Goal: Use online tool/utility: Utilize a website feature to perform a specific function

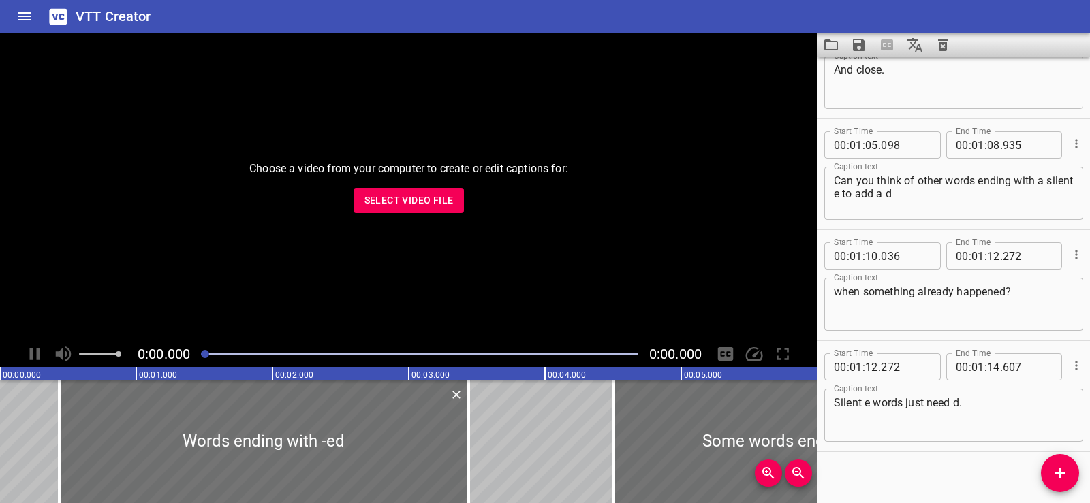
scroll to position [2393, 0]
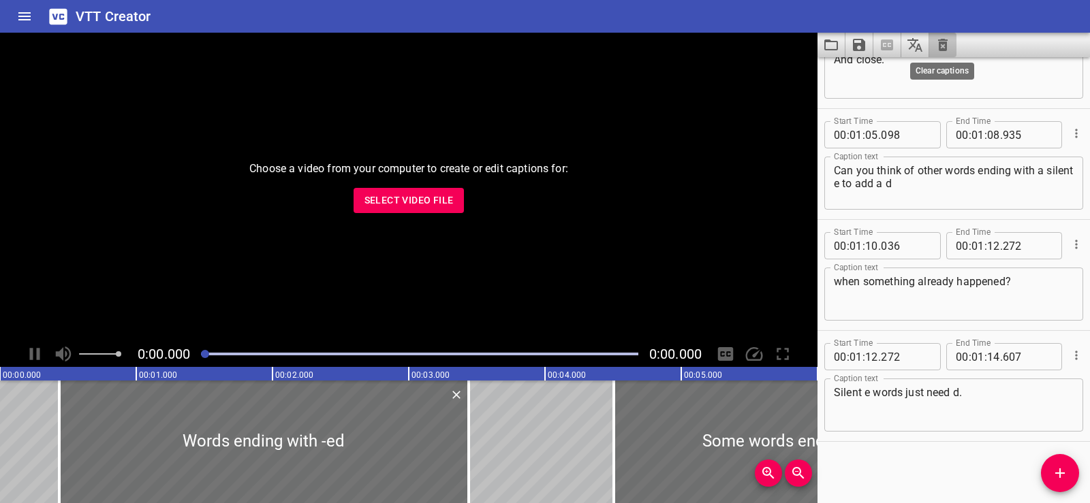
click at [943, 48] on icon "Clear captions" at bounding box center [943, 45] width 10 height 12
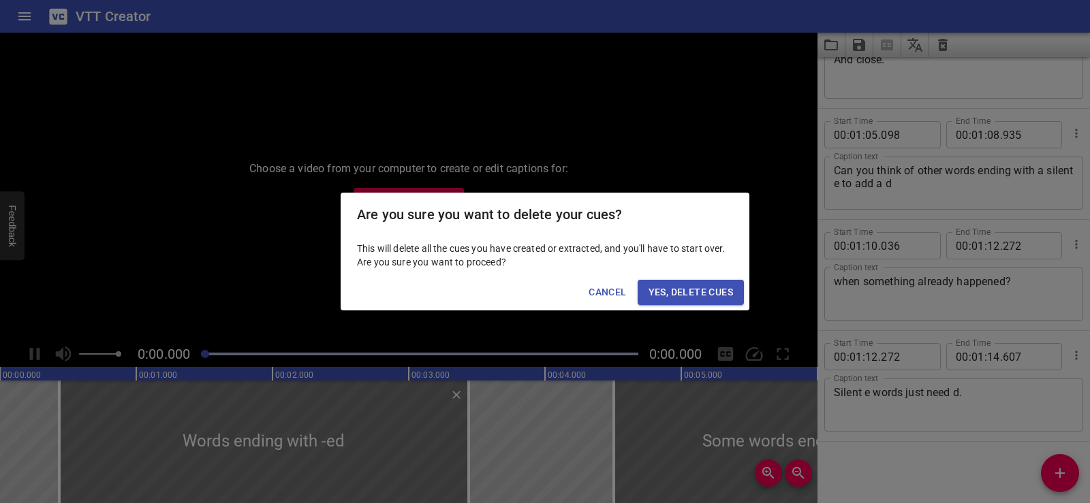
click at [707, 289] on span "Yes, Delete Cues" at bounding box center [690, 292] width 84 height 17
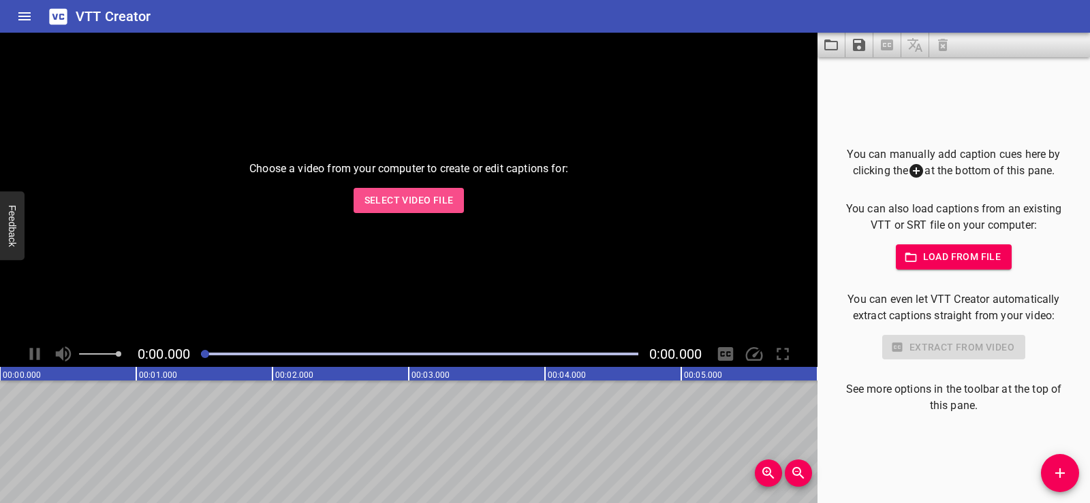
click at [404, 193] on span "Select Video File" at bounding box center [408, 200] width 89 height 17
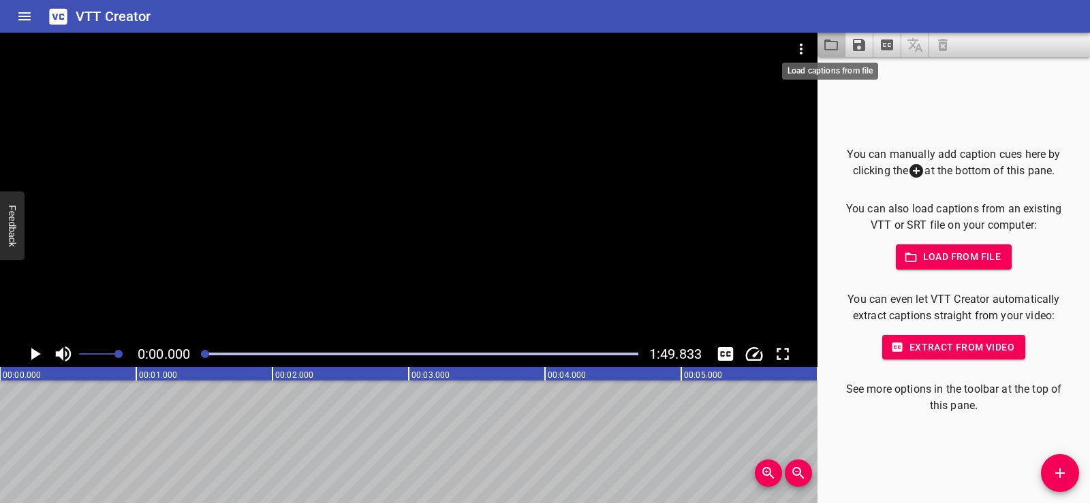
click at [824, 40] on icon "Load captions from file" at bounding box center [831, 45] width 16 height 16
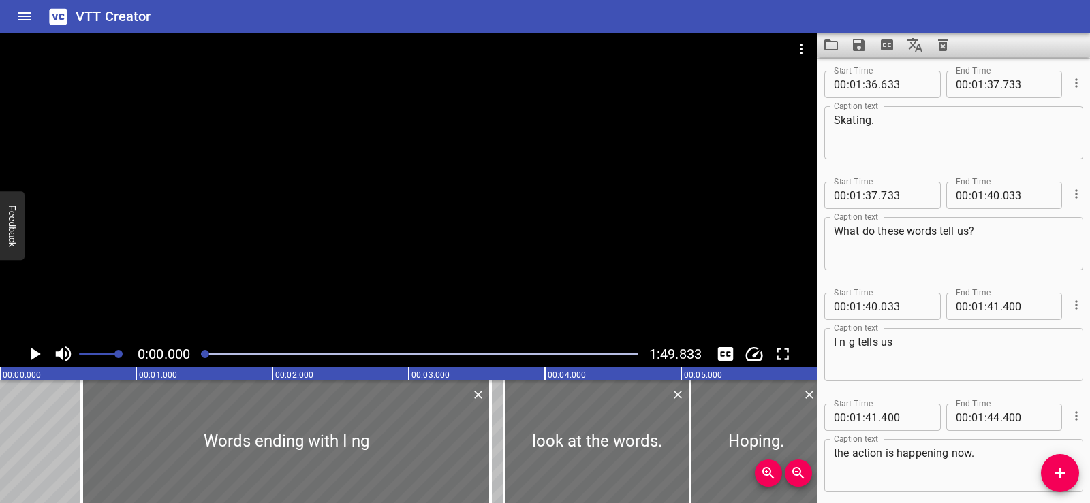
scroll to position [4169, 0]
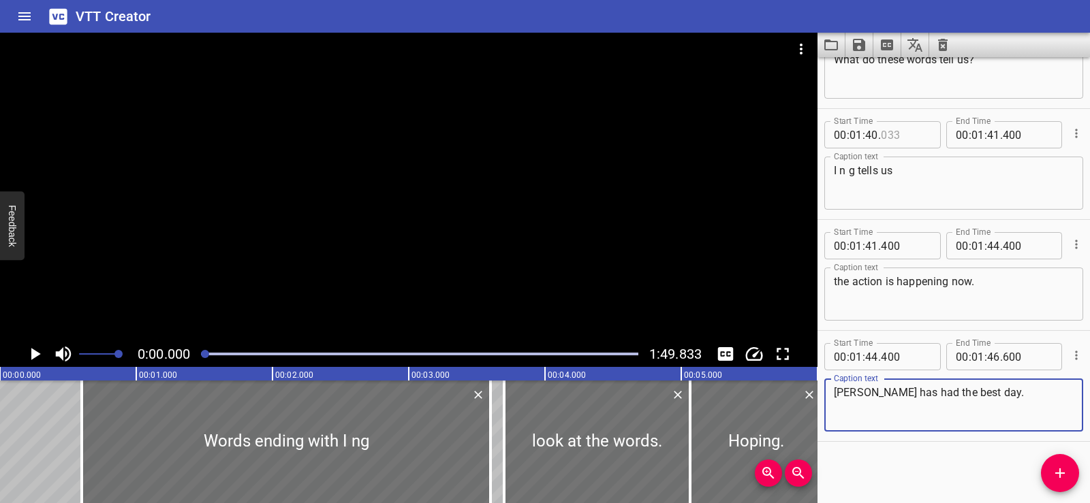
click at [910, 136] on input "number" at bounding box center [906, 134] width 50 height 27
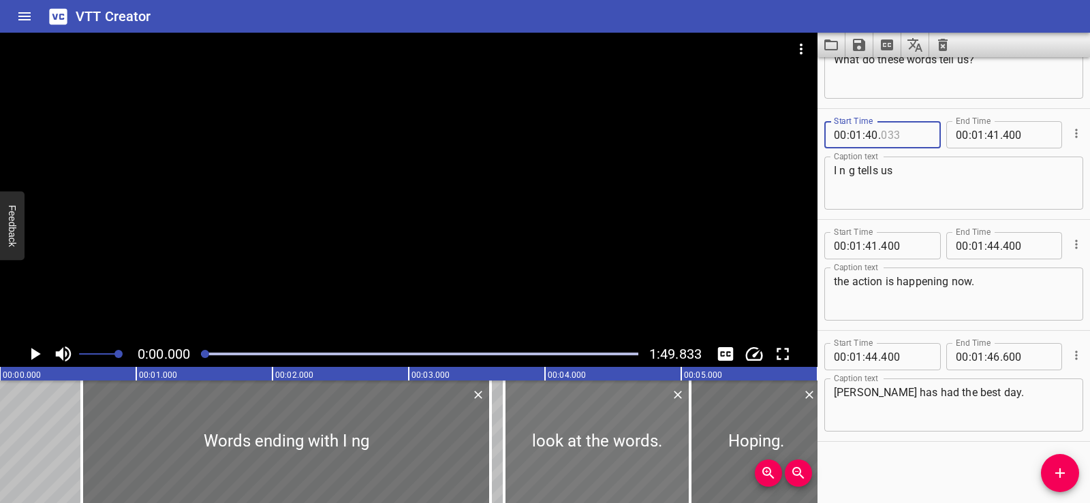
type input "033"
click at [573, 431] on div at bounding box center [592, 442] width 186 height 123
type input "665"
type input "031"
